Goal: Task Accomplishment & Management: Use online tool/utility

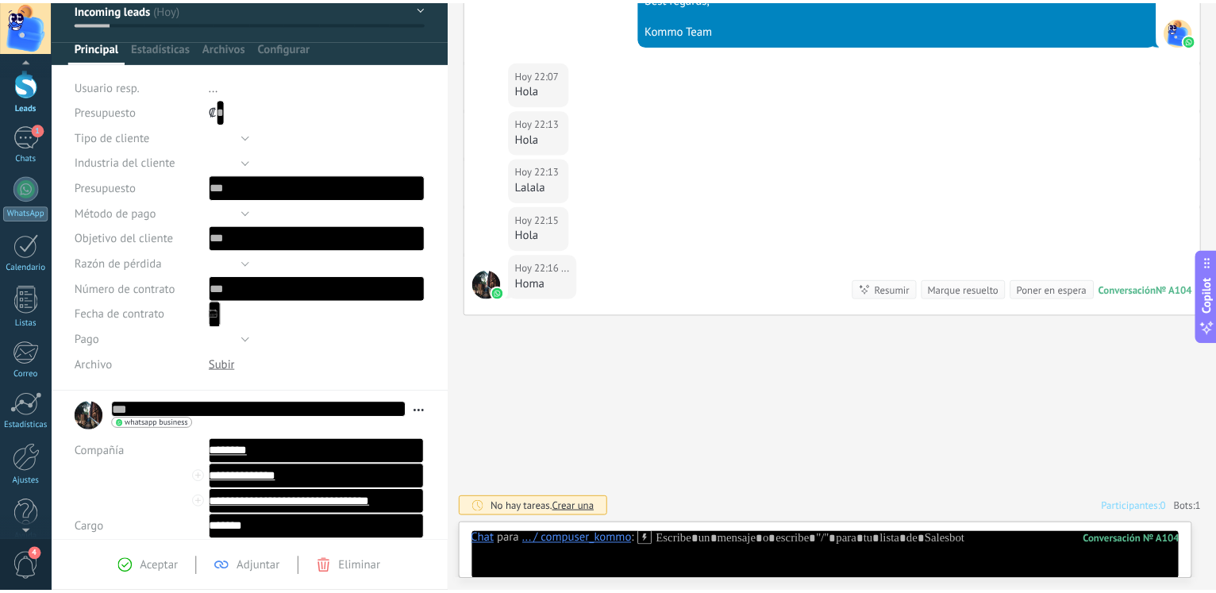
scroll to position [68, 0]
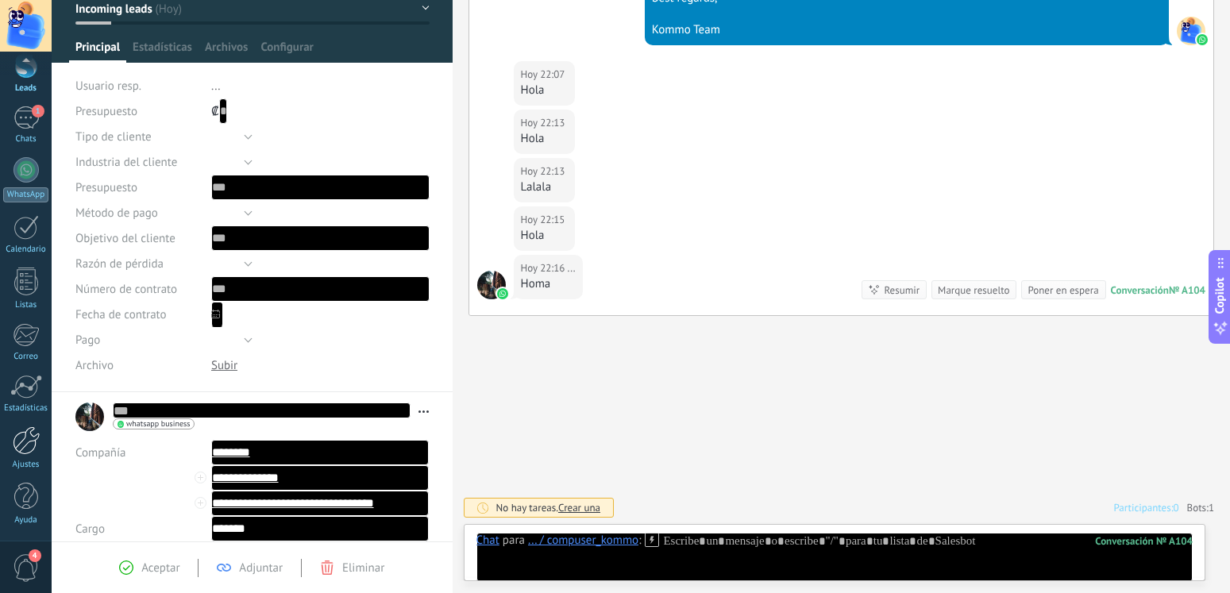
click at [29, 450] on div at bounding box center [26, 440] width 27 height 29
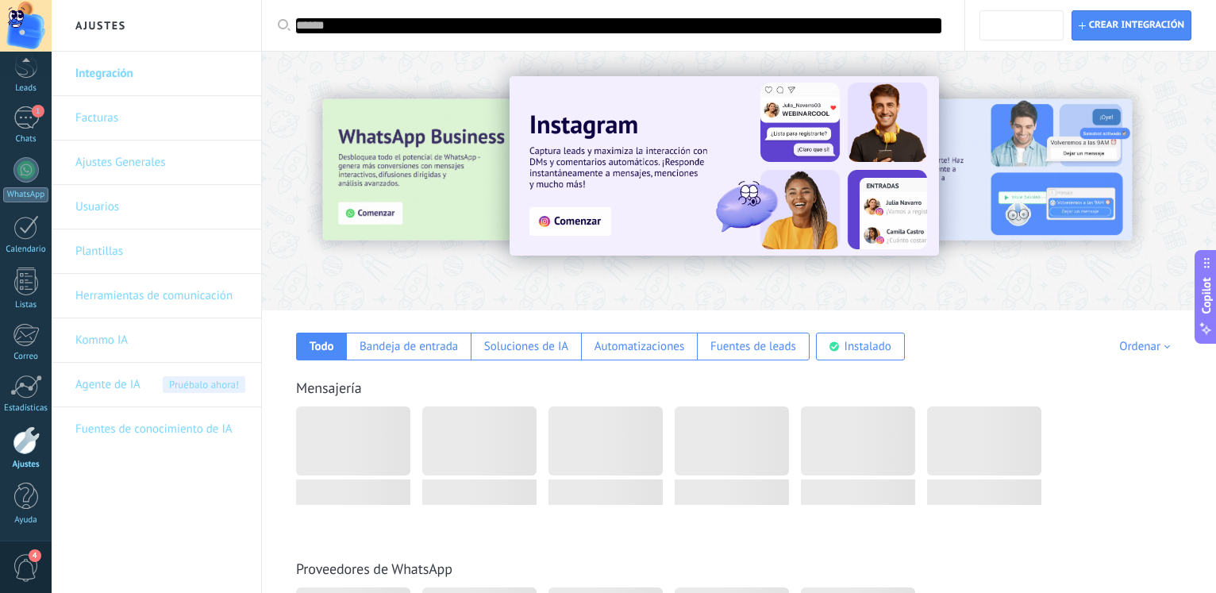
scroll to position [68, 0]
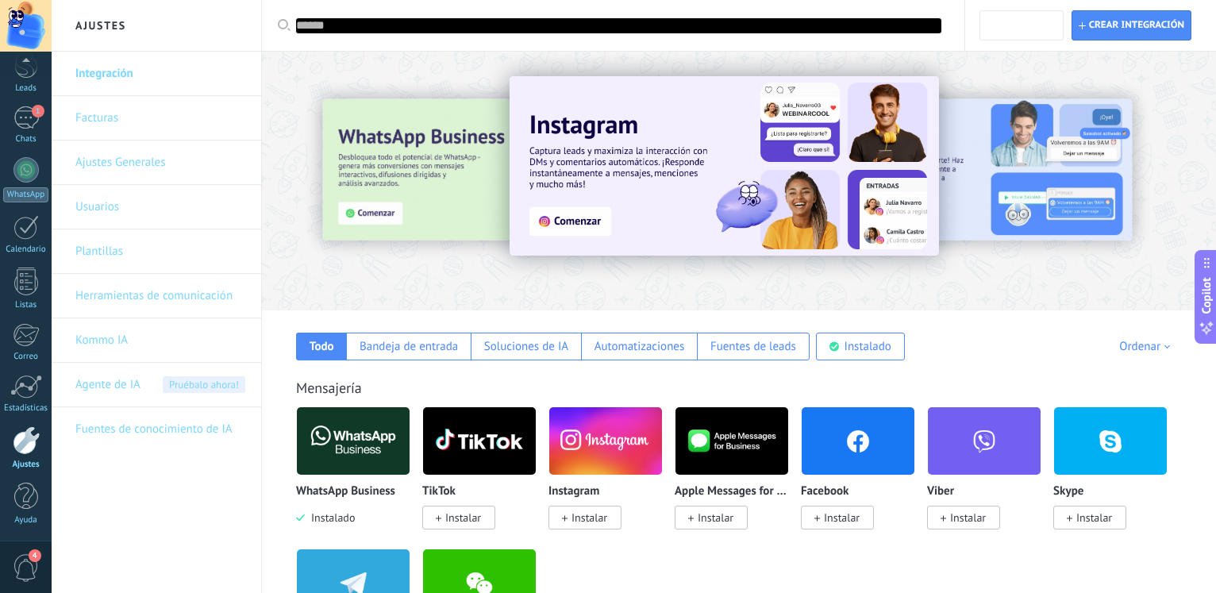
click at [112, 83] on link "Integración" at bounding box center [160, 74] width 170 height 44
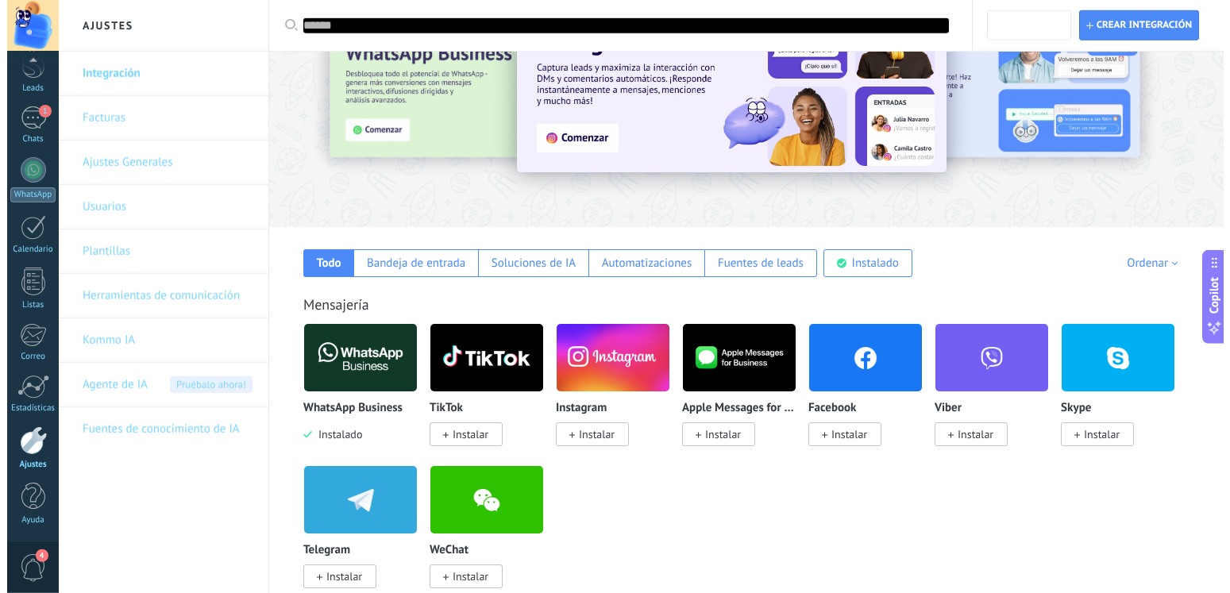
scroll to position [162, 0]
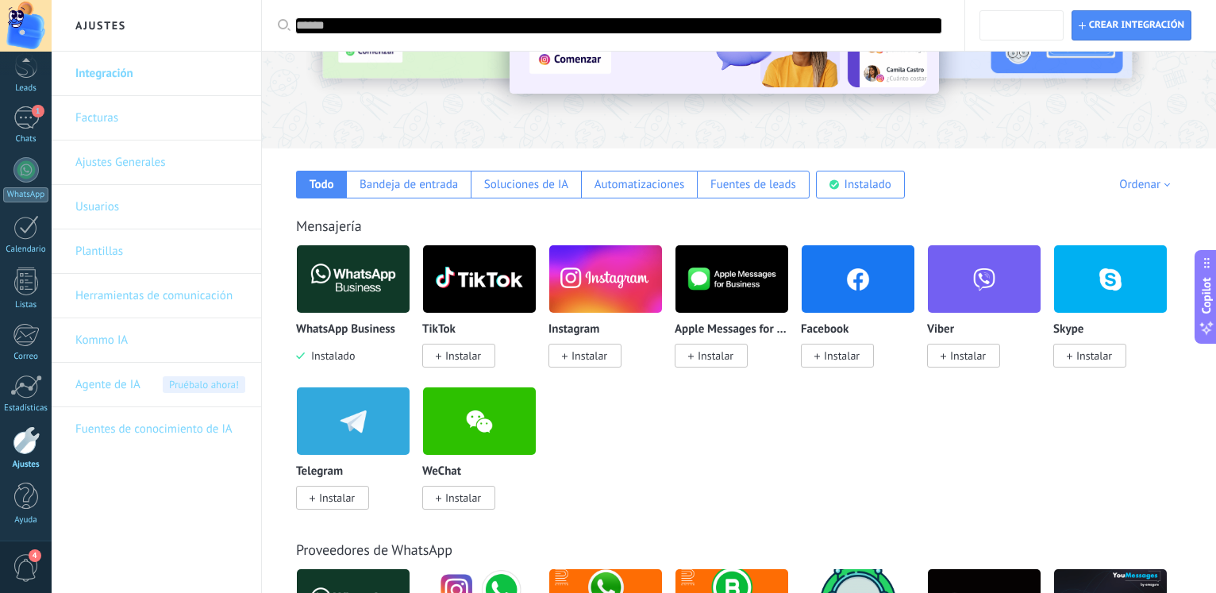
click at [363, 306] on img at bounding box center [353, 279] width 113 height 77
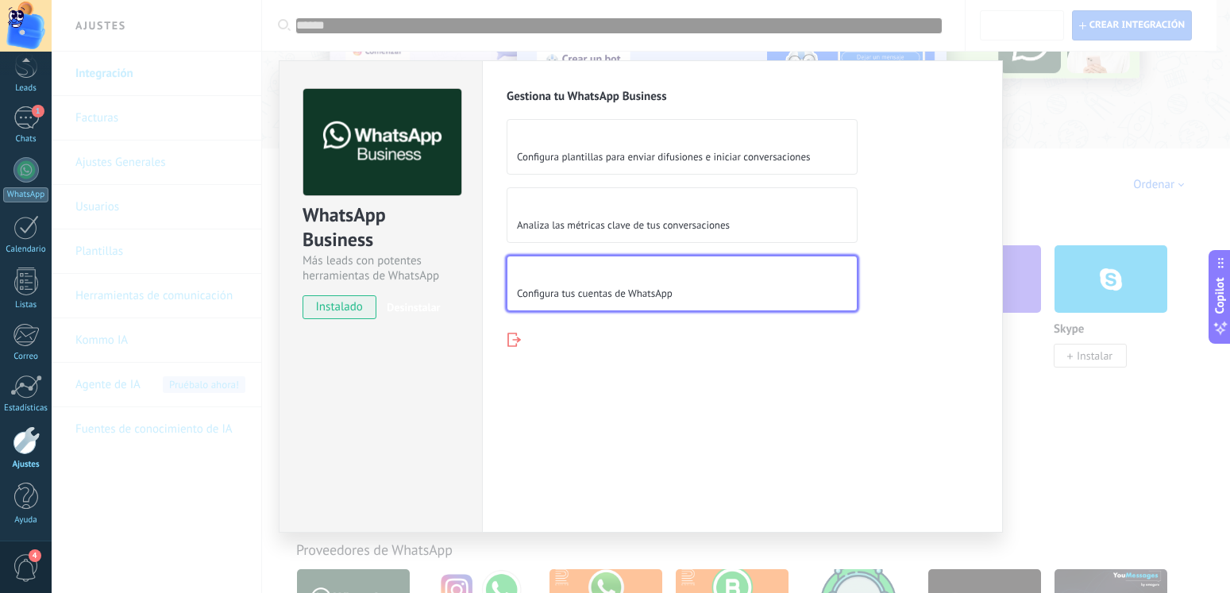
click at [617, 296] on span "Configura tus cuentas de WhatsApp" at bounding box center [595, 293] width 156 height 13
